Goal: Find contact information: Find contact information

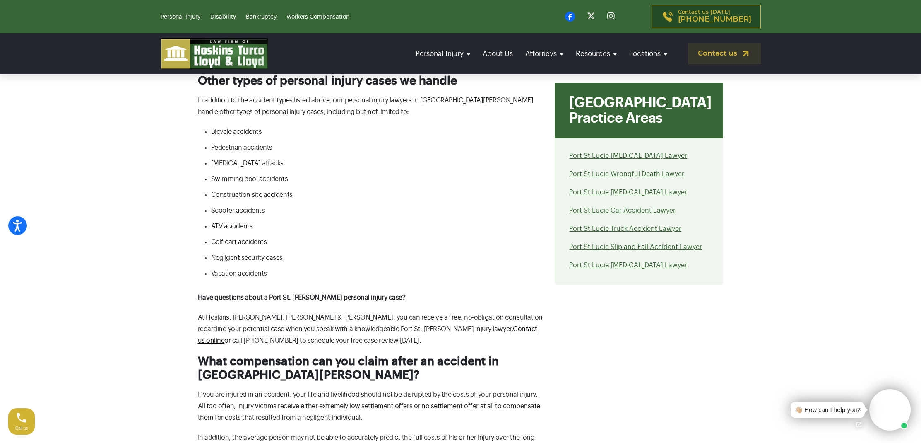
scroll to position [1884, 0]
click at [885, 406] on video at bounding box center [890, 409] width 41 height 41
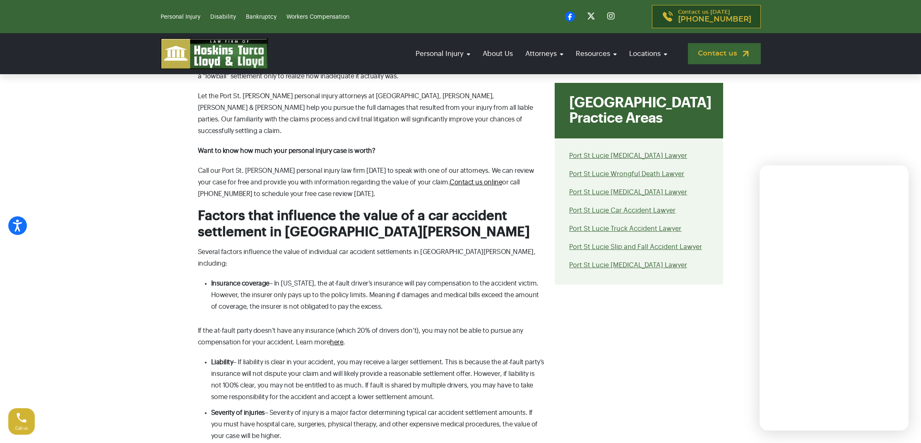
scroll to position [2721, 0]
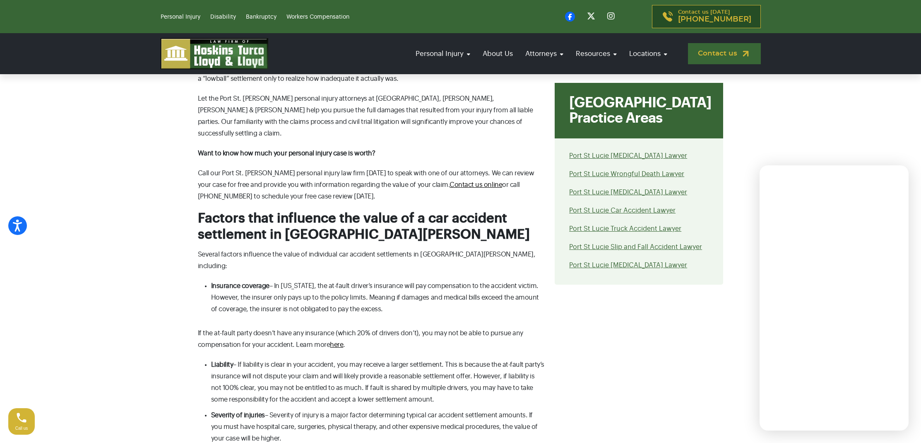
click at [740, 50] on link "Contact us" at bounding box center [724, 53] width 73 height 21
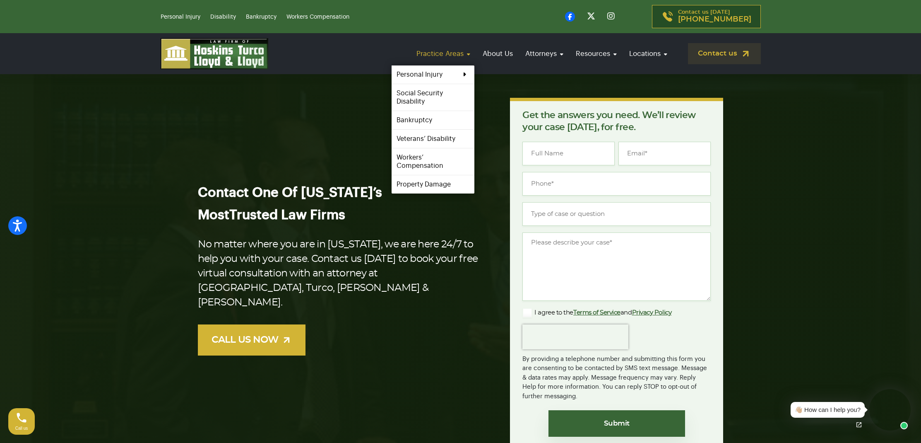
click at [437, 56] on link "Practice Areas" at bounding box center [443, 54] width 62 height 24
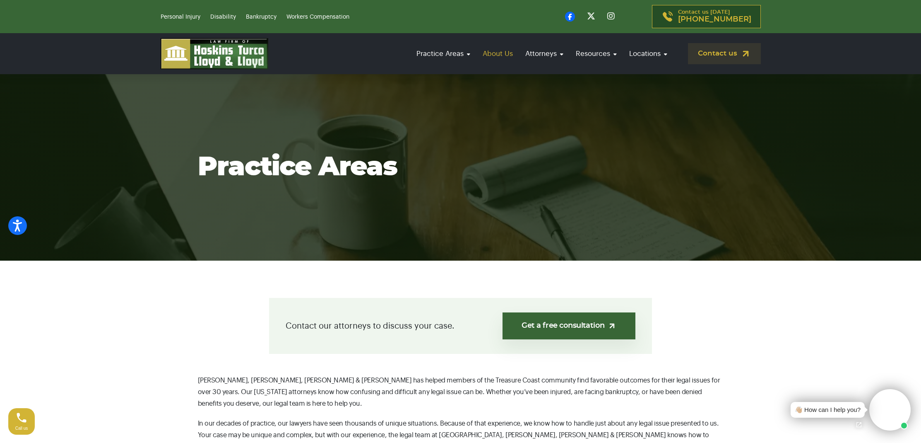
click at [500, 55] on link "About Us" at bounding box center [498, 54] width 39 height 24
